Goal: Check status: Check status

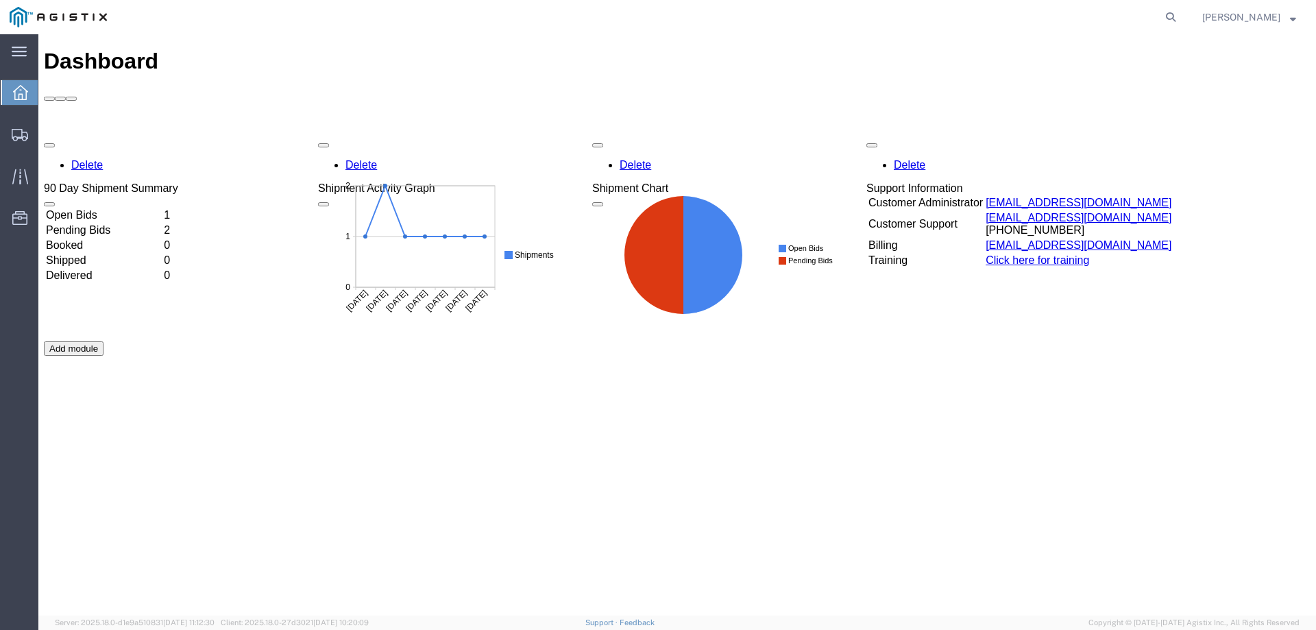
click at [97, 208] on td "Open Bids" at bounding box center [103, 215] width 117 height 14
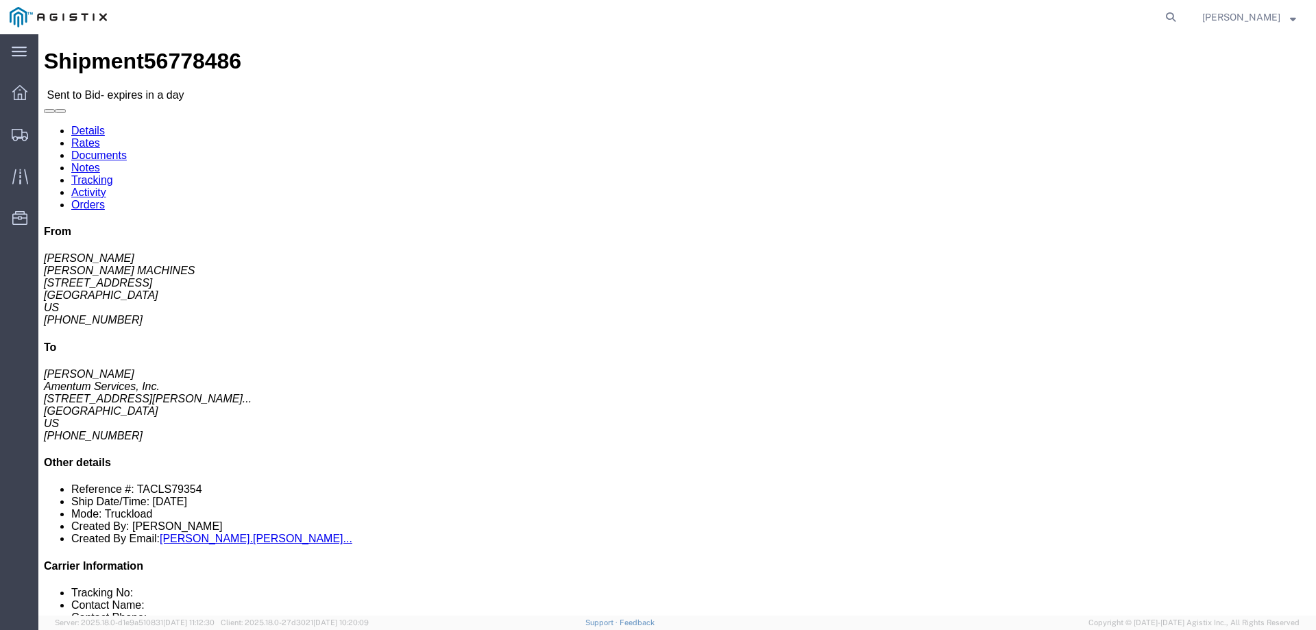
drag, startPoint x: 682, startPoint y: 132, endPoint x: 515, endPoint y: 108, distance: 169.0
click div "Pickup & Delivery Dates [DATE] 12:03 - [DATE] 13:03 Edit Date and Time Pickup D…"
copy div "Pickup & Delivery Dates [DATE] 12:03 - [DATE] 13:03"
click button "button"
click div "Leg 1 - Truckload Vehicle 1: Flat Bed Number of trucks: 1"
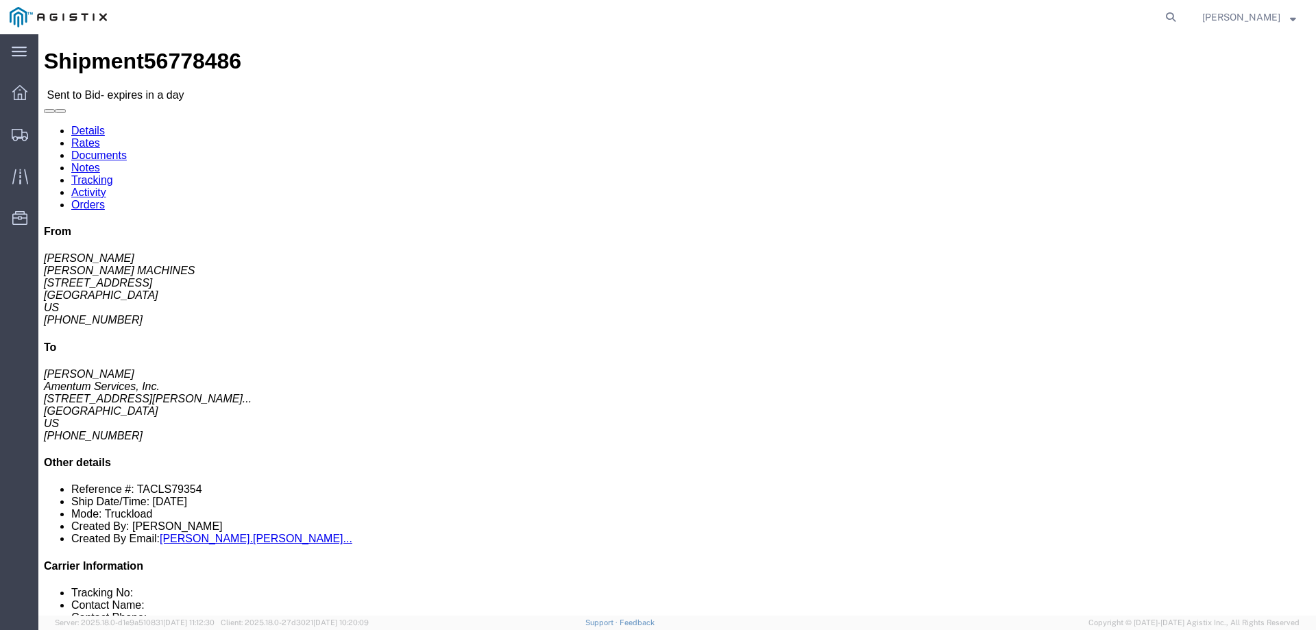
drag, startPoint x: 125, startPoint y: 160, endPoint x: 11, endPoint y: 103, distance: 127.8
click div "Shipment Detail Ship From [PERSON_NAME] MACHINES ([PERSON_NAME]) [STREET_ADDRES…"
copy div "Ship From [PERSON_NAME] MACHINES ([PERSON_NAME]) [STREET_ADDRESS]"
click address "Amentum Services, Inc. ([PERSON_NAME]) [STREET_ADDRESS][PERSON_NAME][PERSON_NAM…"
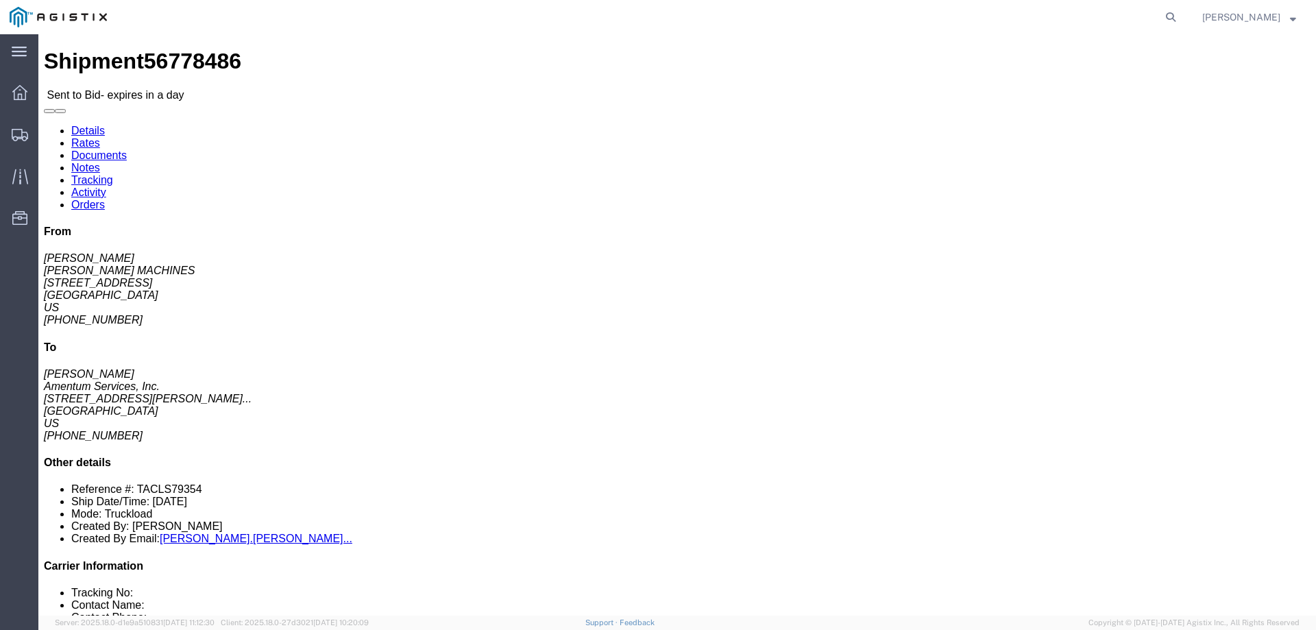
drag, startPoint x: 356, startPoint y: 172, endPoint x: 265, endPoint y: 110, distance: 110.6
click div "Ship To Amentum Services, Inc. ([PERSON_NAME]) [STREET_ADDRESS][PERSON_NAME][PE…"
copy div "Ship To Amentum Services, Inc. ([PERSON_NAME]) [STREET_ADDRESS][PERSON_NAME][PE…"
click div "Leg 1 - Truckload Vehicle 1: Flat Bed Number of trucks: 1"
click link "Notes"
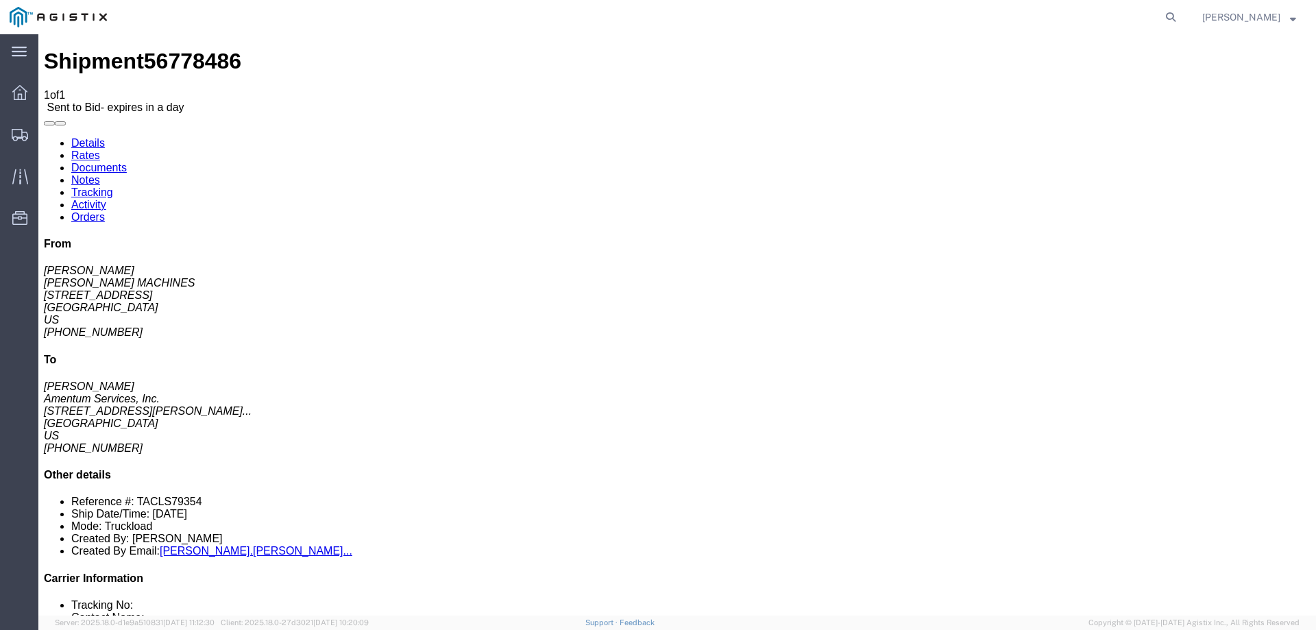
click at [127, 162] on link "Documents" at bounding box center [99, 168] width 56 height 12
click at [88, 137] on link "Details" at bounding box center [88, 143] width 34 height 12
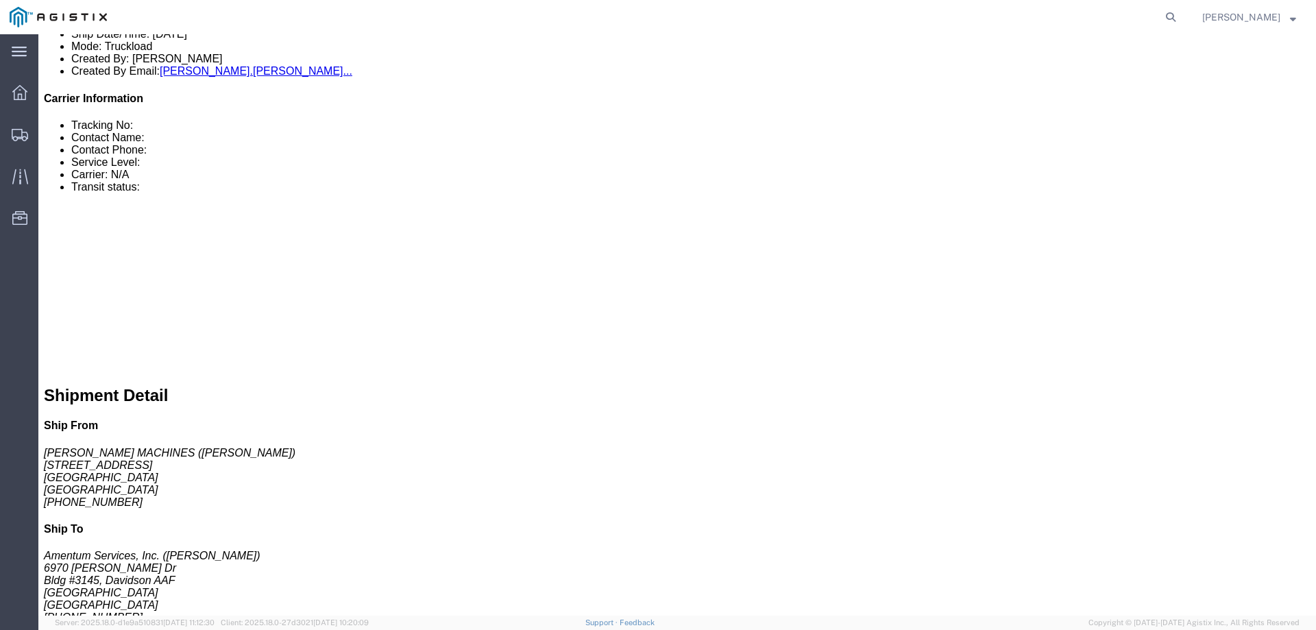
scroll to position [751, 0]
